Goal: Information Seeking & Learning: Learn about a topic

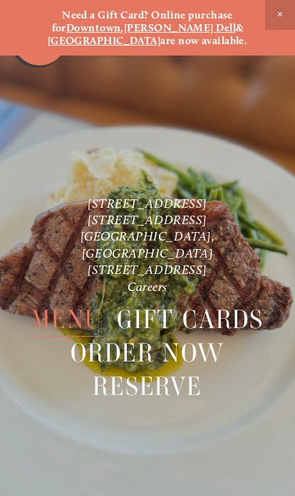
click at [52, 308] on span "Menu" at bounding box center [67, 320] width 72 height 33
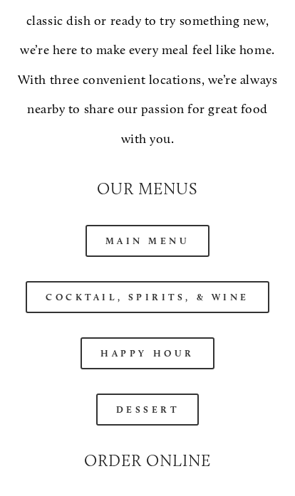
scroll to position [1570, 0]
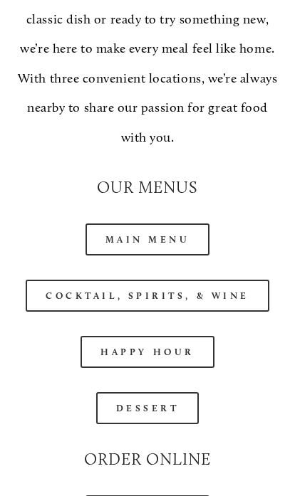
click at [150, 224] on link "Main Menu" at bounding box center [147, 240] width 125 height 32
